Goal: Complete application form

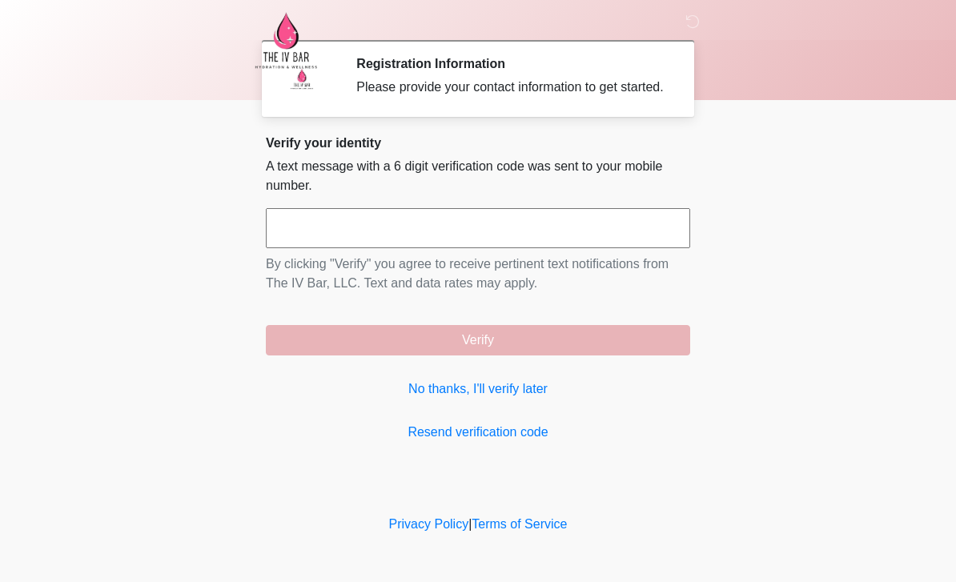
click at [520, 399] on link "No thanks, I'll verify later" at bounding box center [478, 388] width 424 height 19
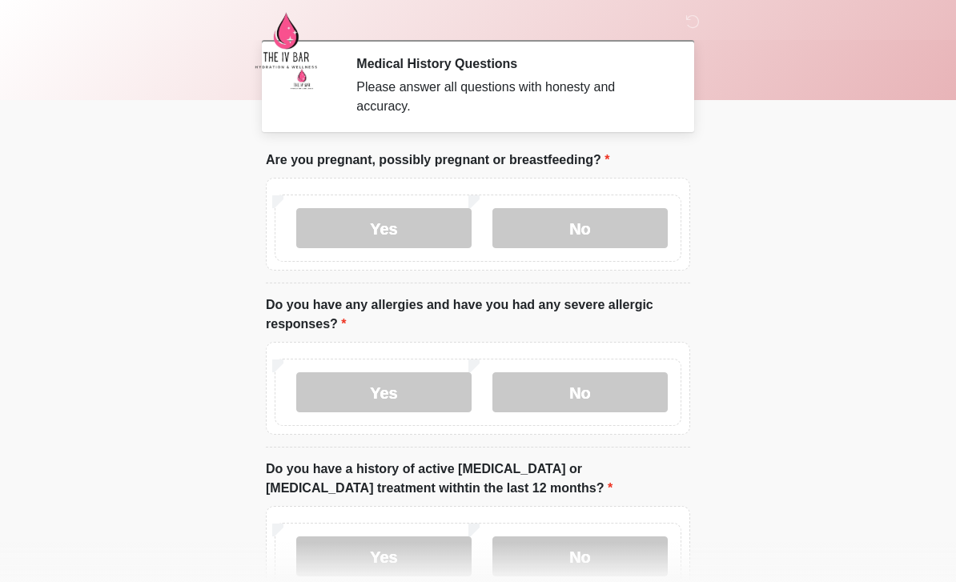
click at [606, 229] on label "No" at bounding box center [579, 228] width 175 height 40
click at [622, 392] on label "No" at bounding box center [579, 392] width 175 height 40
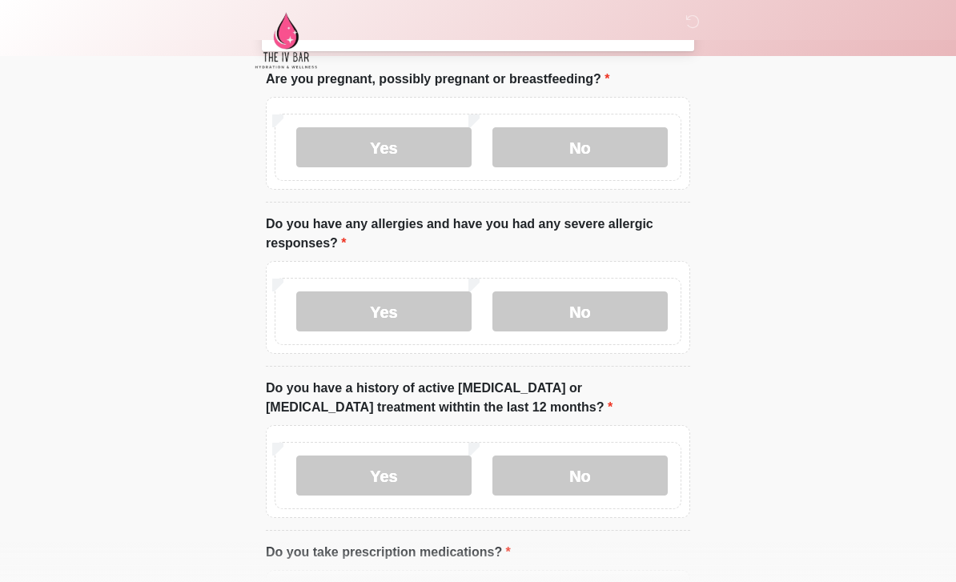
scroll to position [103, 0]
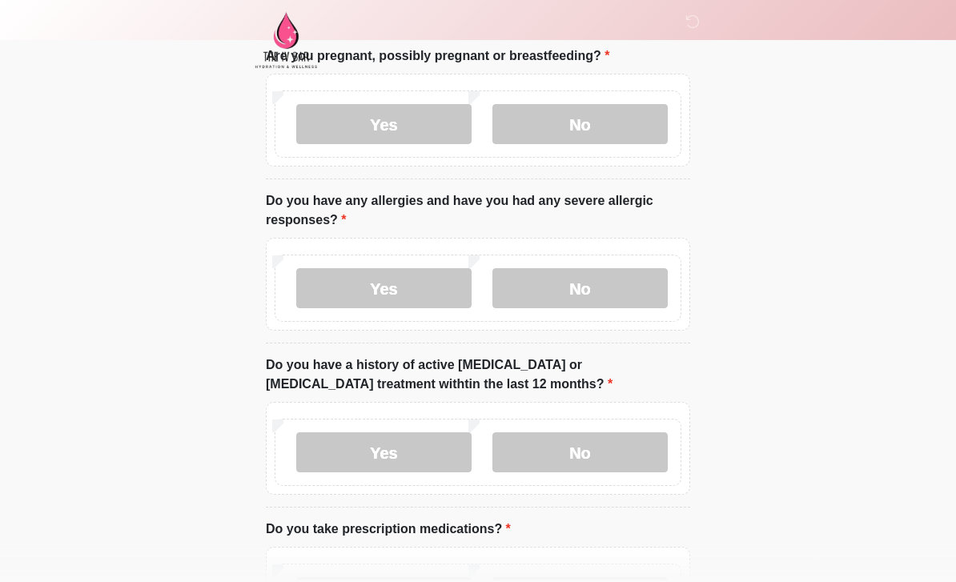
click at [598, 458] on label "No" at bounding box center [579, 453] width 175 height 40
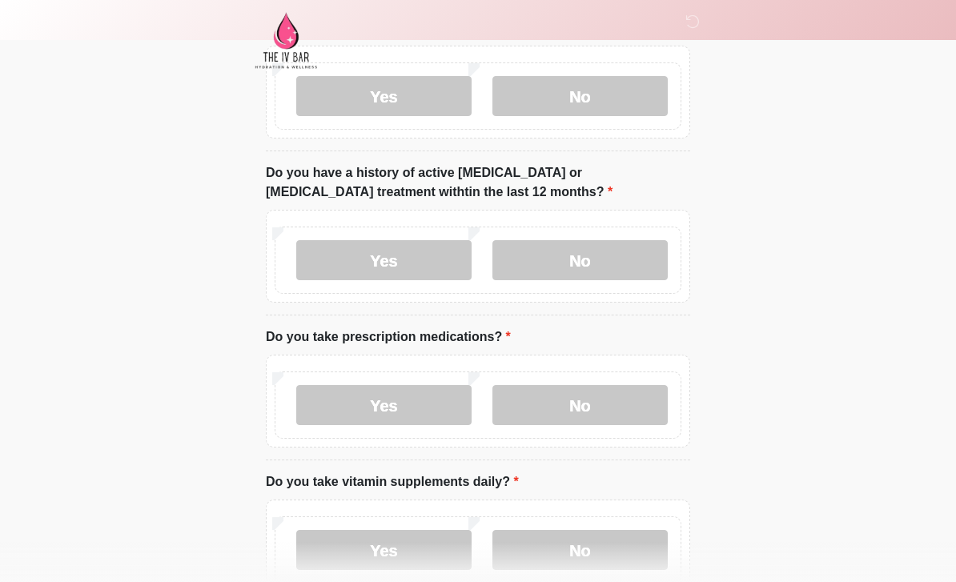
click at [444, 395] on label "Yes" at bounding box center [383, 405] width 175 height 40
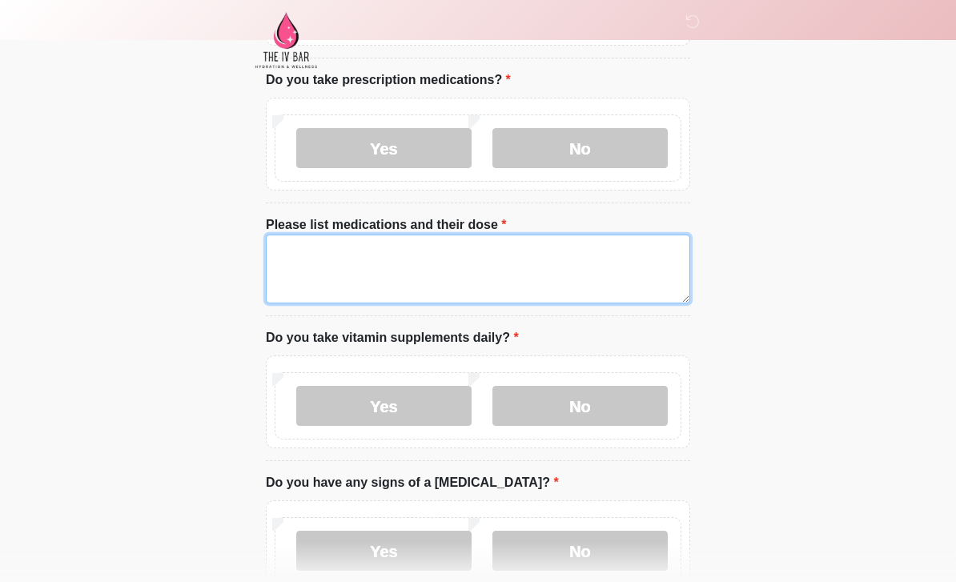
click at [592, 267] on textarea "Please list medications and their dose" at bounding box center [478, 269] width 424 height 69
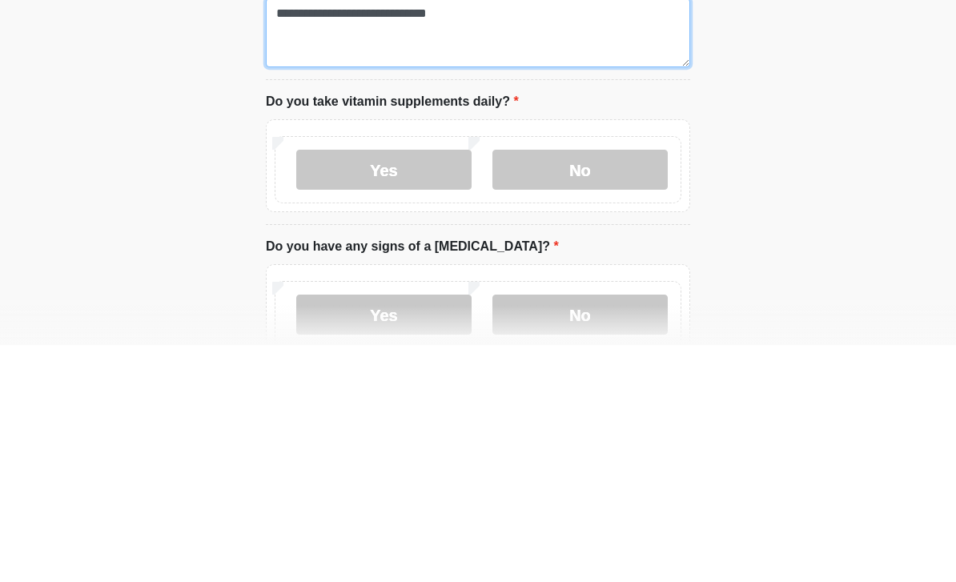
type textarea "**********"
click at [606, 387] on label "No" at bounding box center [579, 407] width 175 height 40
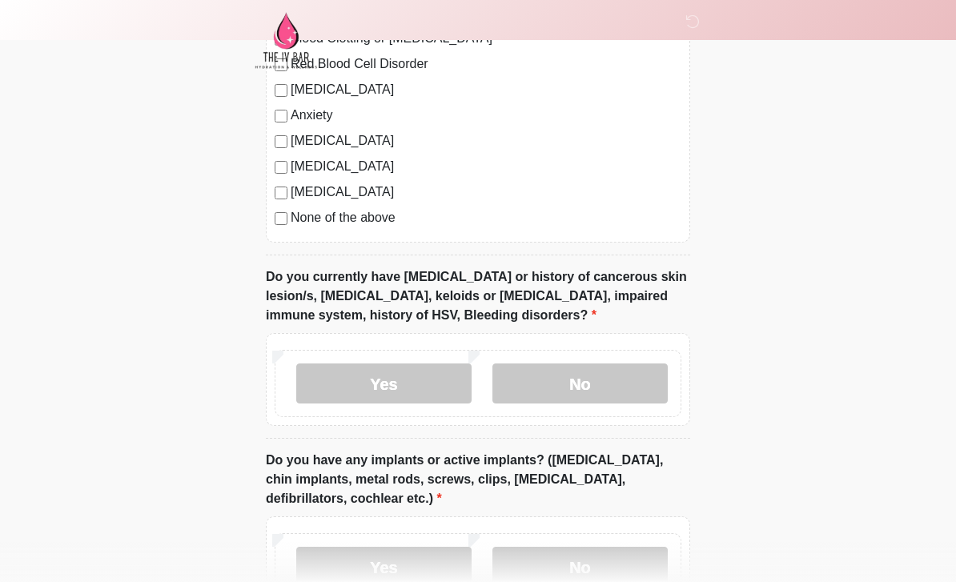
scroll to position [1346, 0]
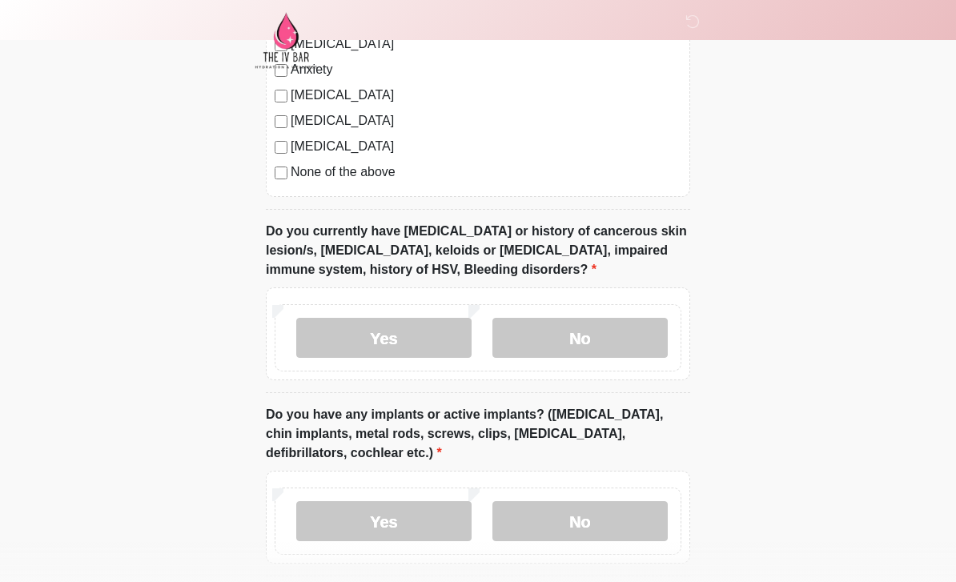
click at [616, 339] on label "No" at bounding box center [579, 338] width 175 height 40
click at [612, 507] on label "No" at bounding box center [579, 521] width 175 height 40
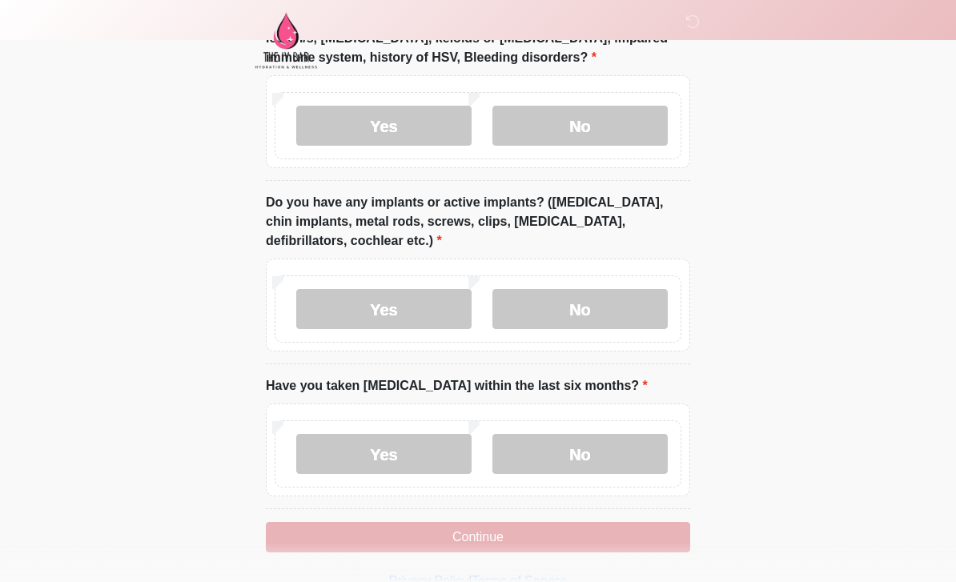
scroll to position [1559, 0]
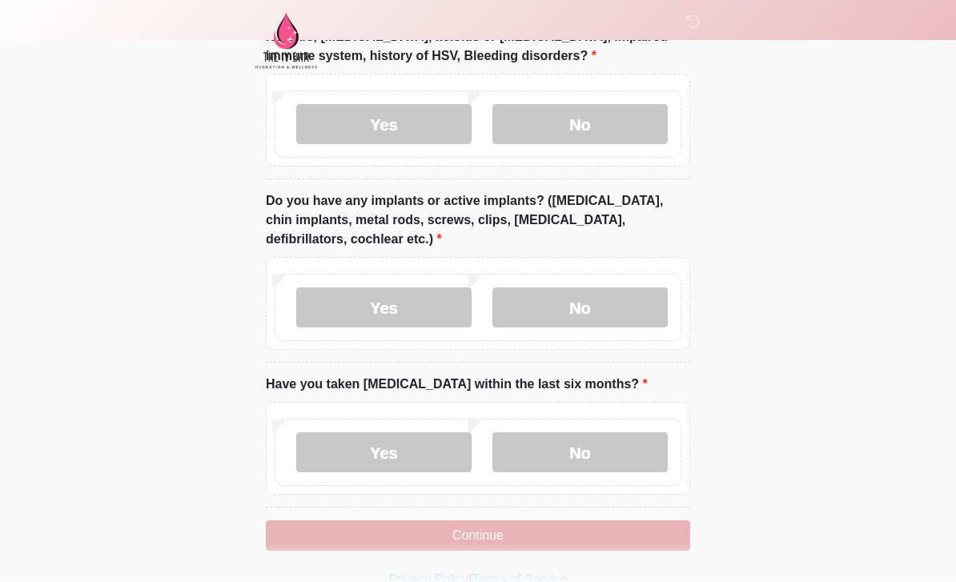
click at [631, 455] on label "No" at bounding box center [579, 452] width 175 height 40
click at [538, 530] on button "Continue" at bounding box center [478, 535] width 424 height 30
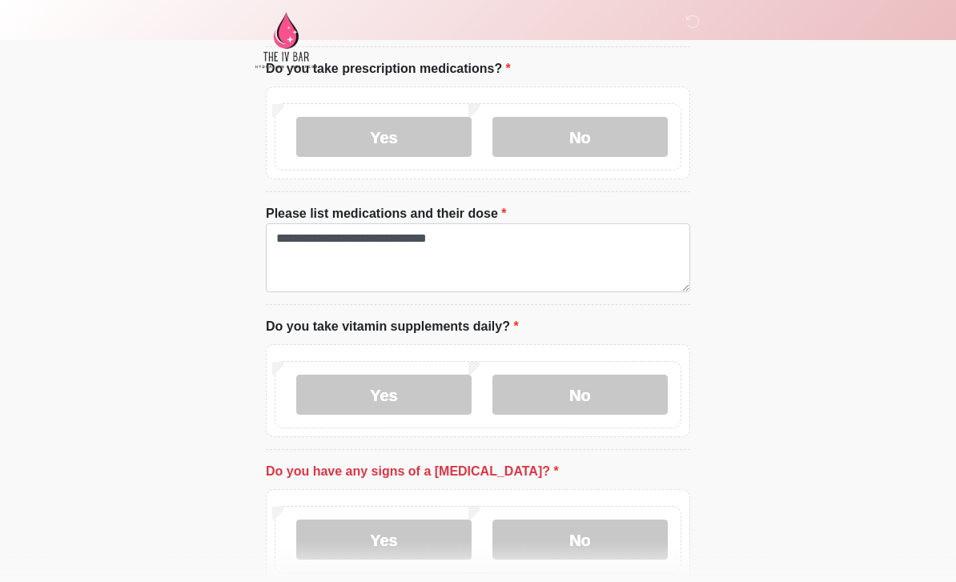
scroll to position [600, 0]
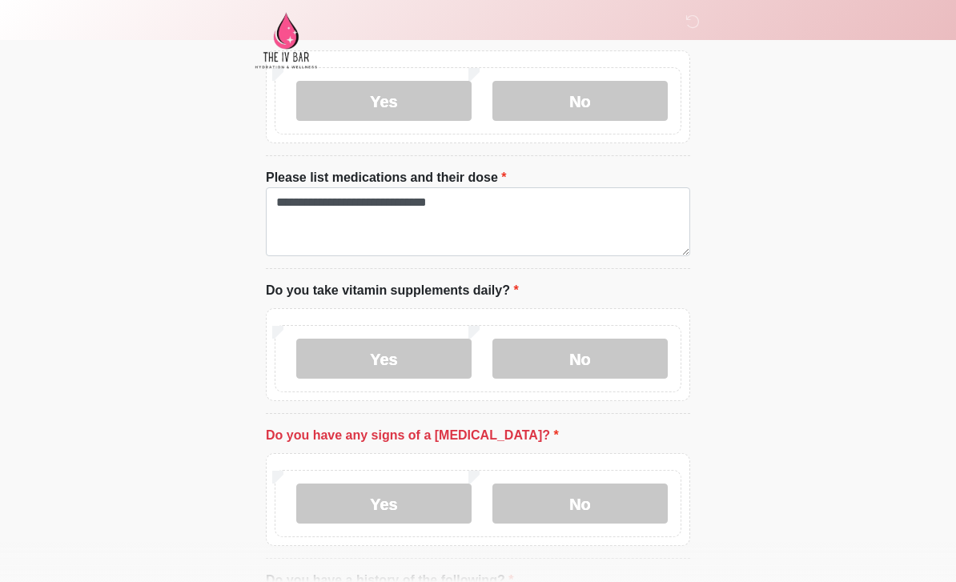
click at [607, 508] on label "No" at bounding box center [579, 503] width 175 height 40
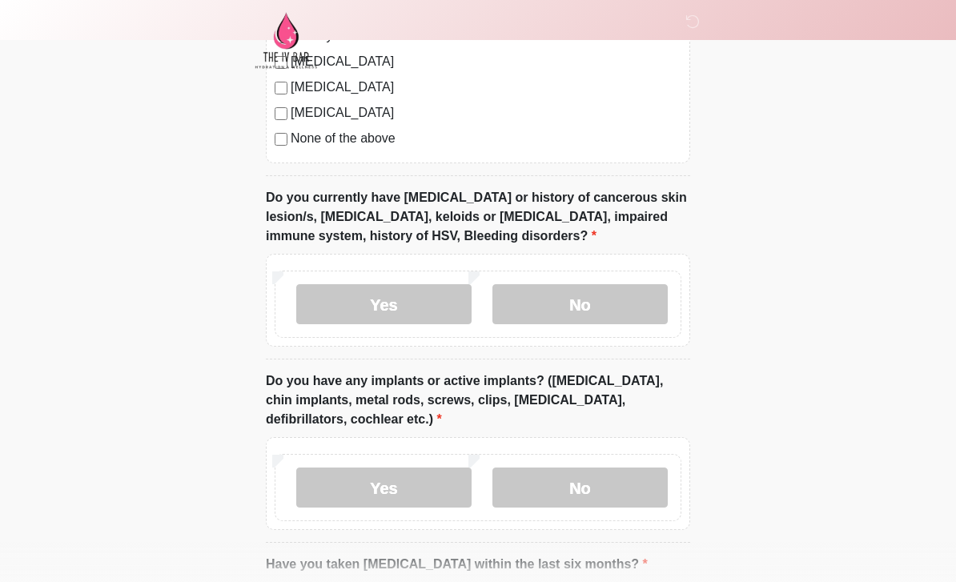
scroll to position [1559, 0]
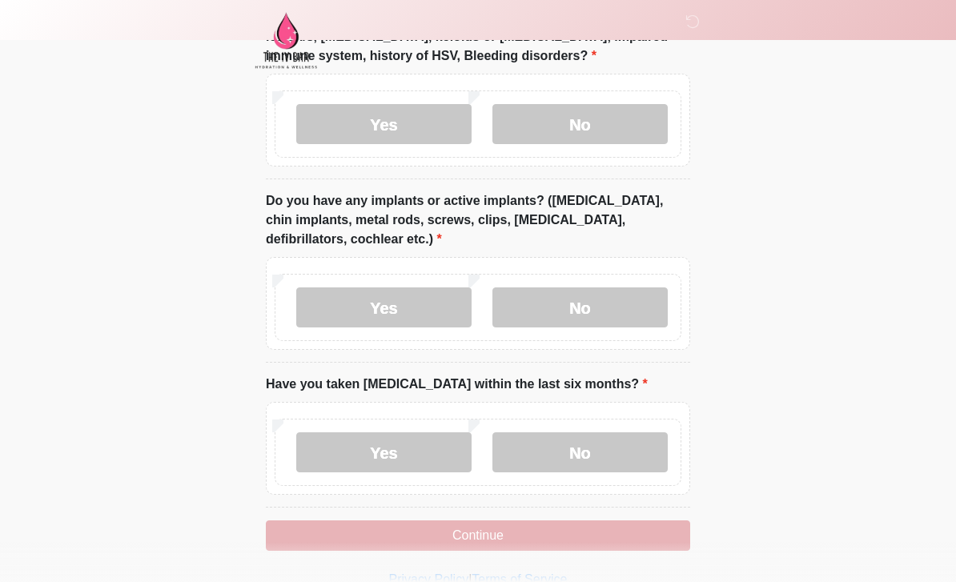
click at [507, 531] on button "Continue" at bounding box center [478, 535] width 424 height 30
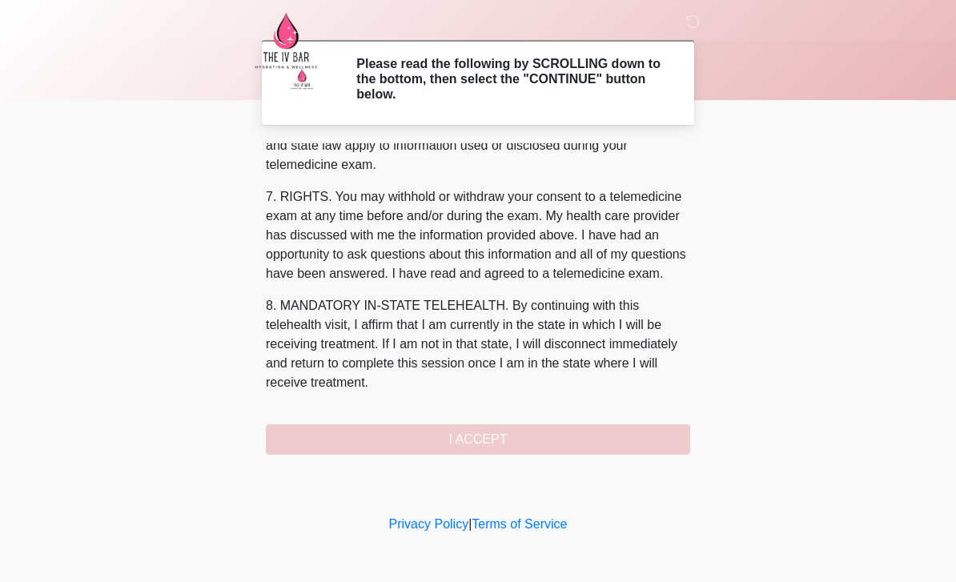
scroll to position [667, 0]
click at [575, 434] on button "I ACCEPT" at bounding box center [478, 439] width 424 height 30
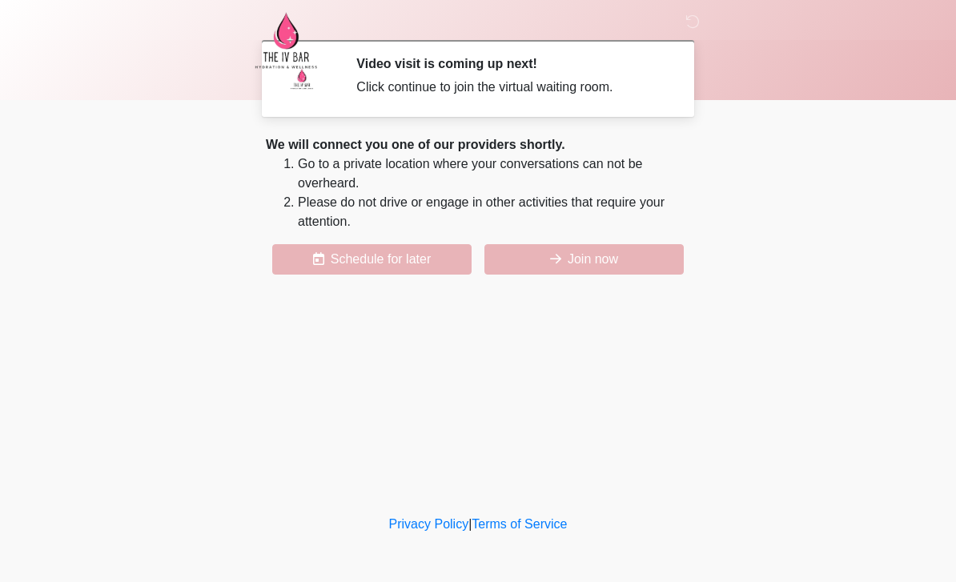
click at [588, 271] on button "Join now" at bounding box center [583, 259] width 199 height 30
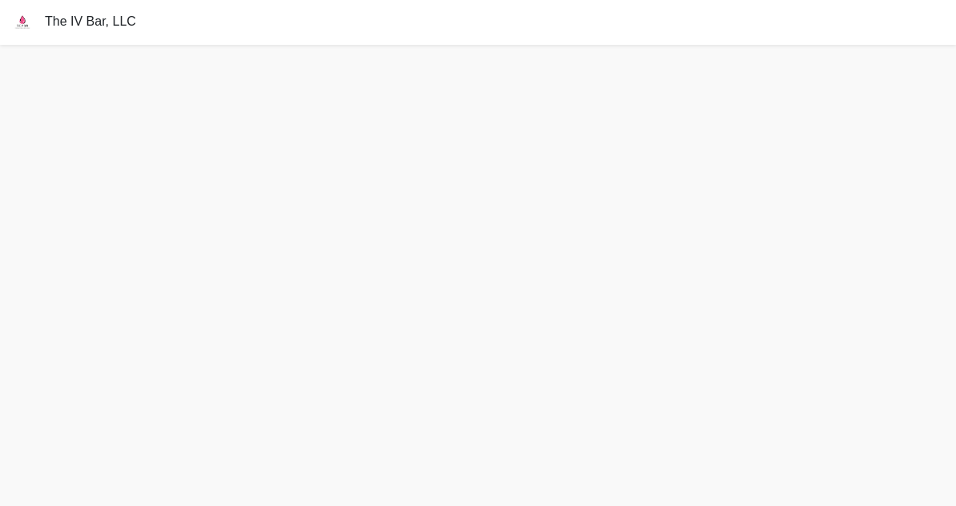
scroll to position [5, 0]
